Goal: Transaction & Acquisition: Purchase product/service

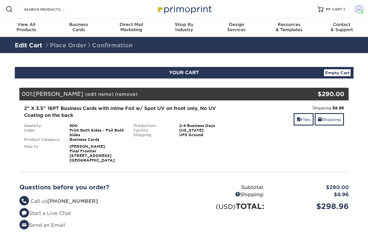
click at [356, 10] on span at bounding box center [358, 9] width 8 height 8
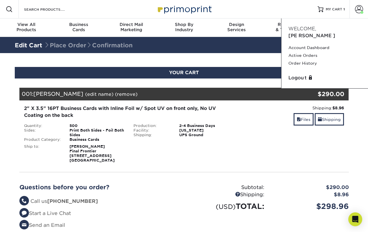
click at [176, 149] on div "Blind Ship:" at bounding box center [184, 152] width 110 height 21
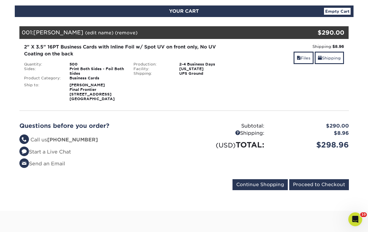
scroll to position [89, 0]
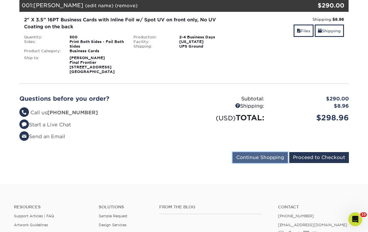
click at [271, 159] on input "Continue Shopping" at bounding box center [259, 157] width 55 height 11
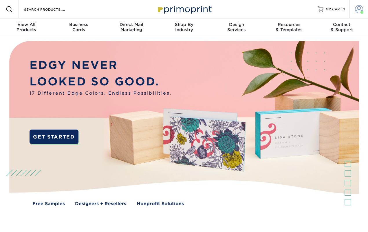
click at [354, 7] on link "Account" at bounding box center [358, 9] width 19 height 19
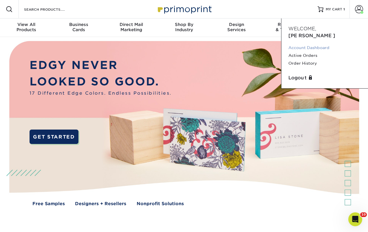
click at [306, 44] on link "Account Dashboard" at bounding box center [324, 48] width 73 height 8
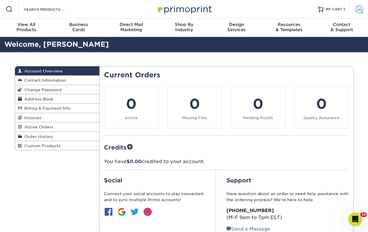
click at [356, 12] on span at bounding box center [358, 9] width 8 height 8
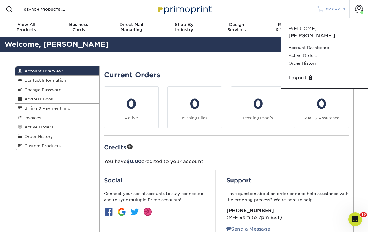
click at [335, 11] on span "MY CART" at bounding box center [333, 9] width 16 height 5
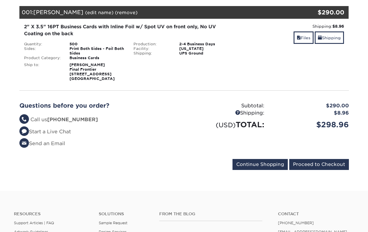
scroll to position [127, 0]
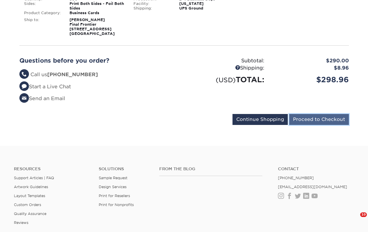
click at [328, 123] on input "Proceed to Checkout" at bounding box center [319, 119] width 60 height 11
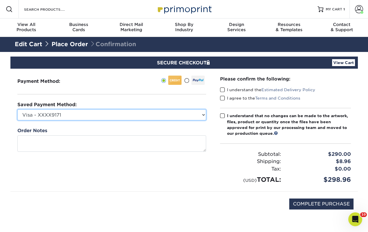
click at [101, 115] on select "Visa - XXXX9171 American Express - XXXX5002 American Express - XXXX8006 Visa - …" at bounding box center [111, 115] width 189 height 11
